Goal: Entertainment & Leisure: Consume media (video, audio)

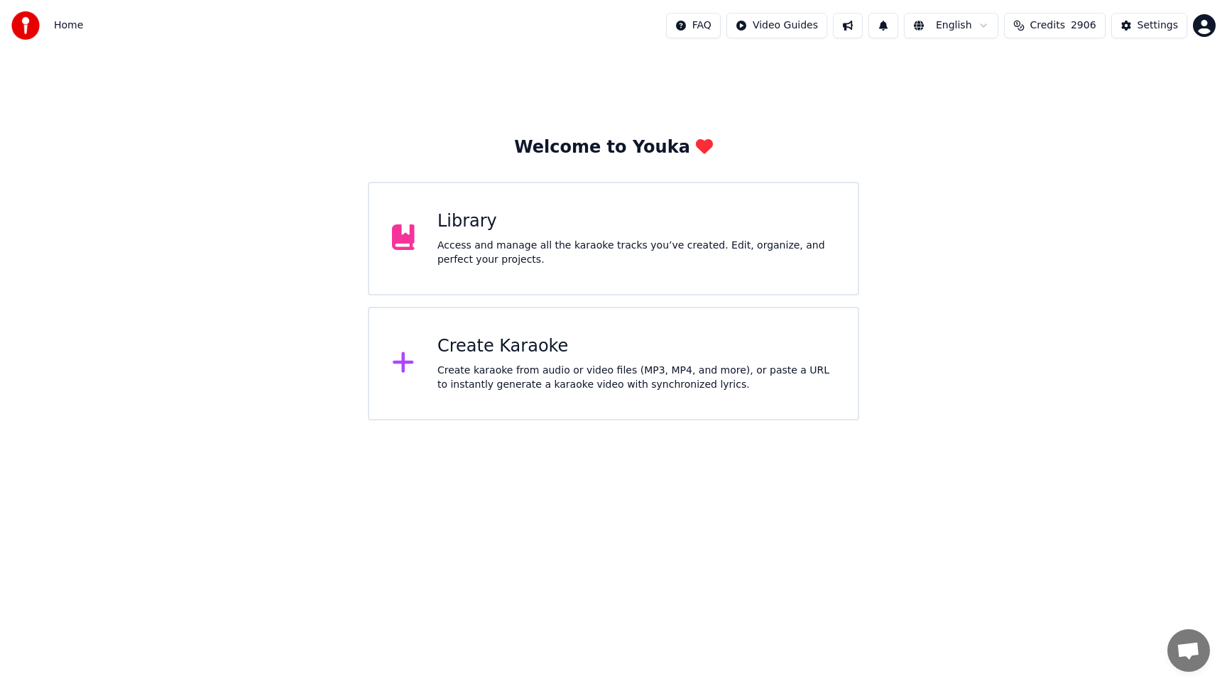
click at [498, 243] on div "Access and manage all the karaoke tracks you’ve created. Edit, organize, and pe…" at bounding box center [636, 253] width 398 height 28
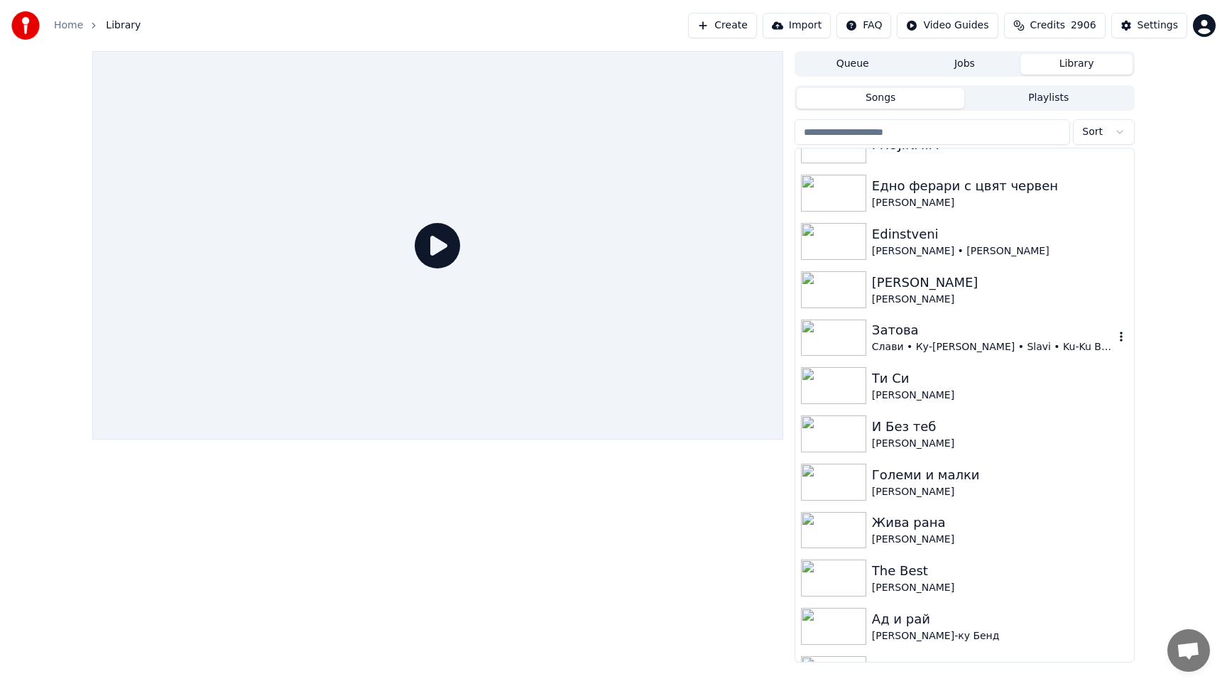
scroll to position [416, 0]
click at [827, 472] on img at bounding box center [833, 479] width 65 height 37
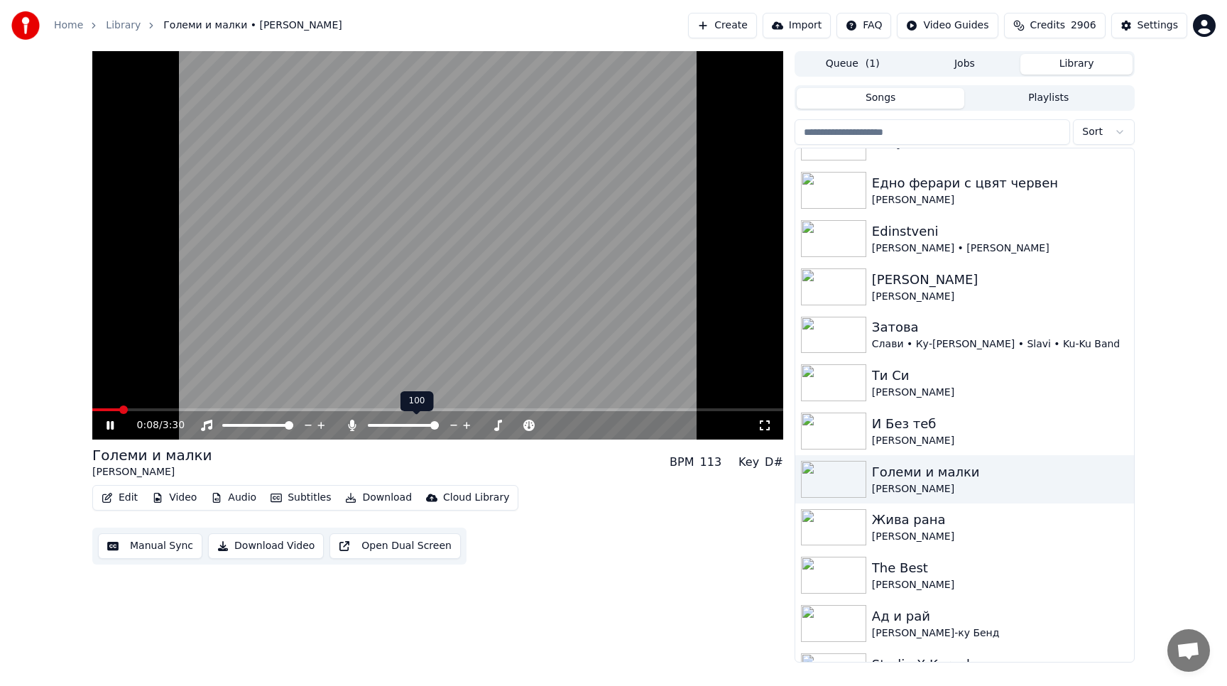
click at [439, 421] on span at bounding box center [434, 425] width 9 height 9
click at [384, 427] on span at bounding box center [386, 425] width 9 height 9
click at [425, 548] on button "Open Dual Screen" at bounding box center [395, 546] width 131 height 26
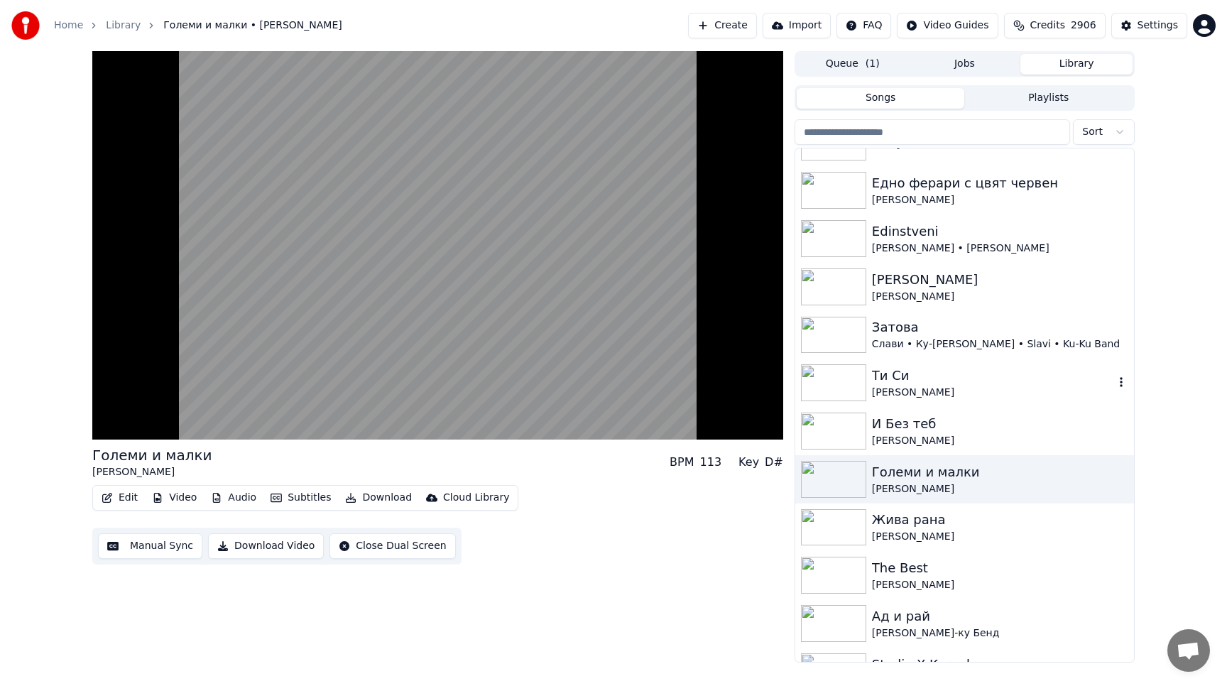
click at [834, 382] on img at bounding box center [833, 382] width 65 height 37
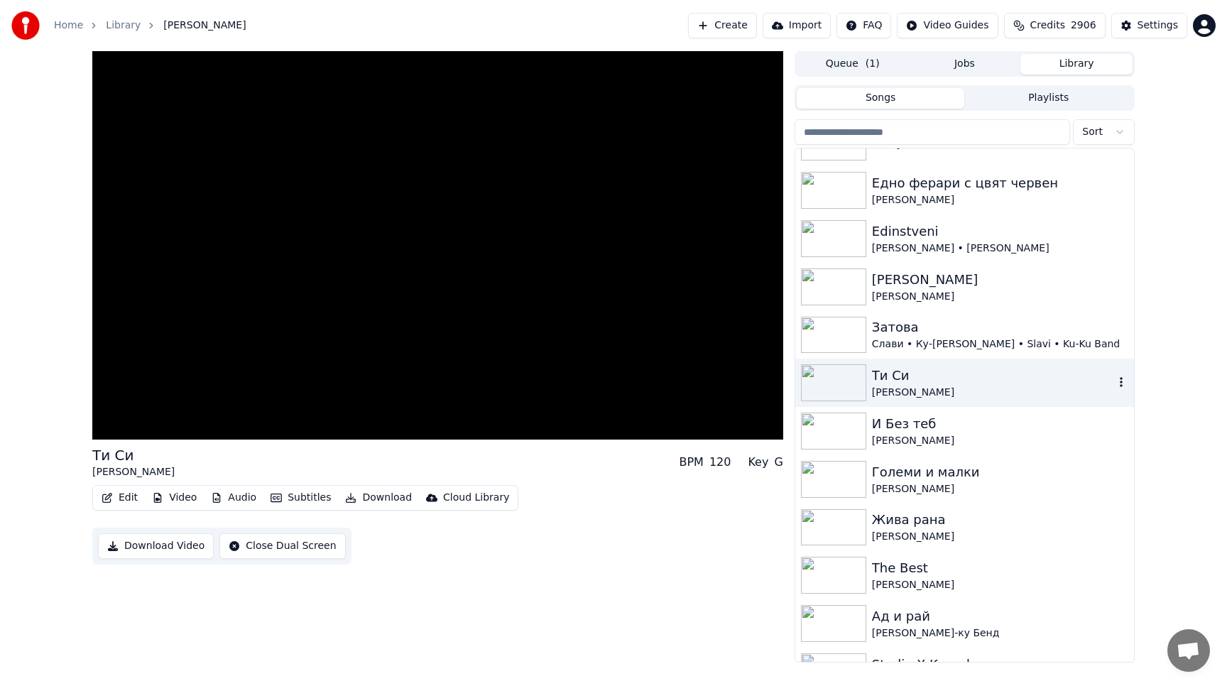
click at [834, 382] on img at bounding box center [833, 382] width 65 height 37
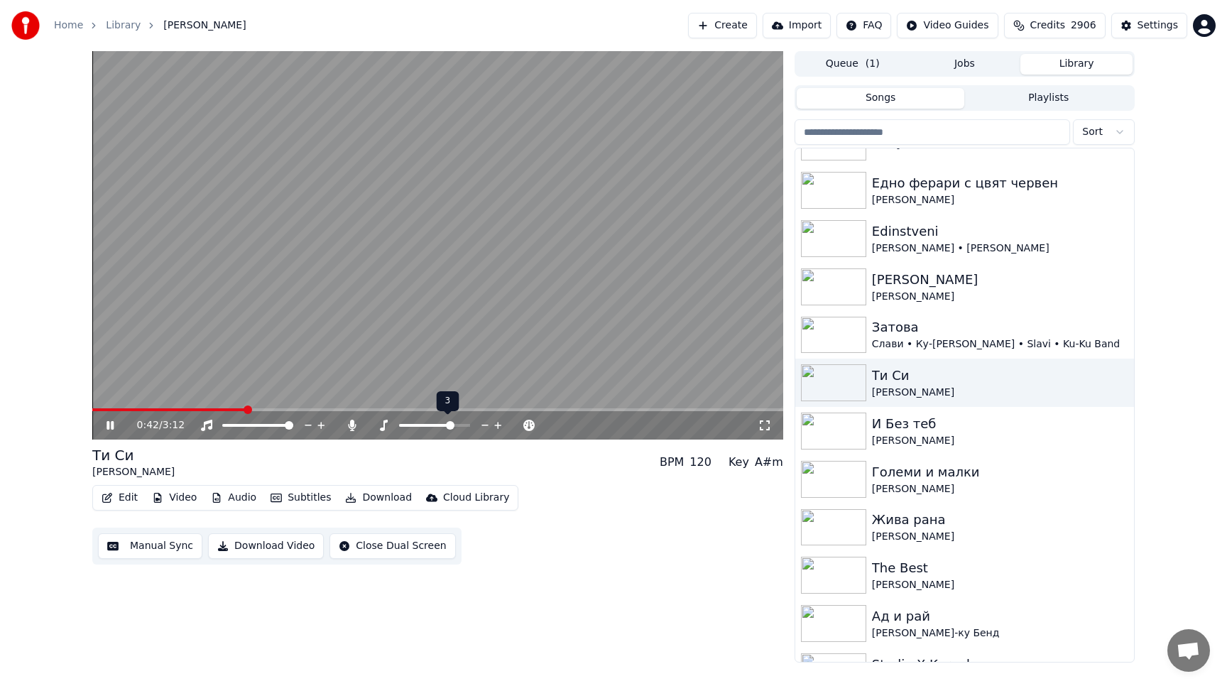
click at [452, 428] on span at bounding box center [450, 425] width 9 height 9
click at [436, 430] on span at bounding box center [434, 425] width 9 height 9
click at [353, 429] on icon at bounding box center [352, 425] width 14 height 11
click at [403, 425] on span at bounding box center [403, 425] width 71 height 3
